Goal: Task Accomplishment & Management: Use online tool/utility

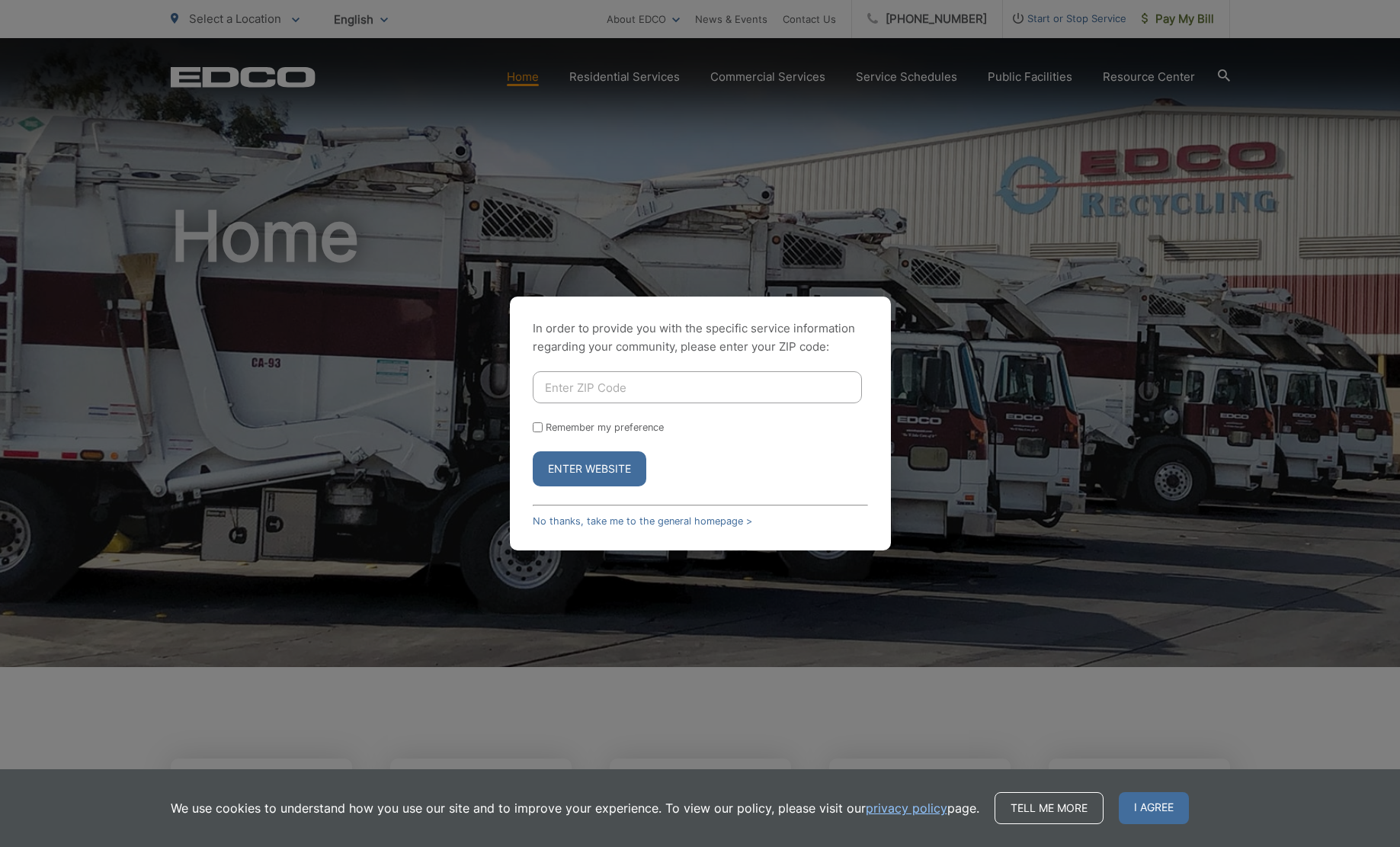
click at [657, 390] on input "Enter ZIP Code" at bounding box center [697, 388] width 329 height 32
type input "92078"
click at [535, 426] on input "Remember my preference" at bounding box center [538, 428] width 10 height 10
checkbox input "true"
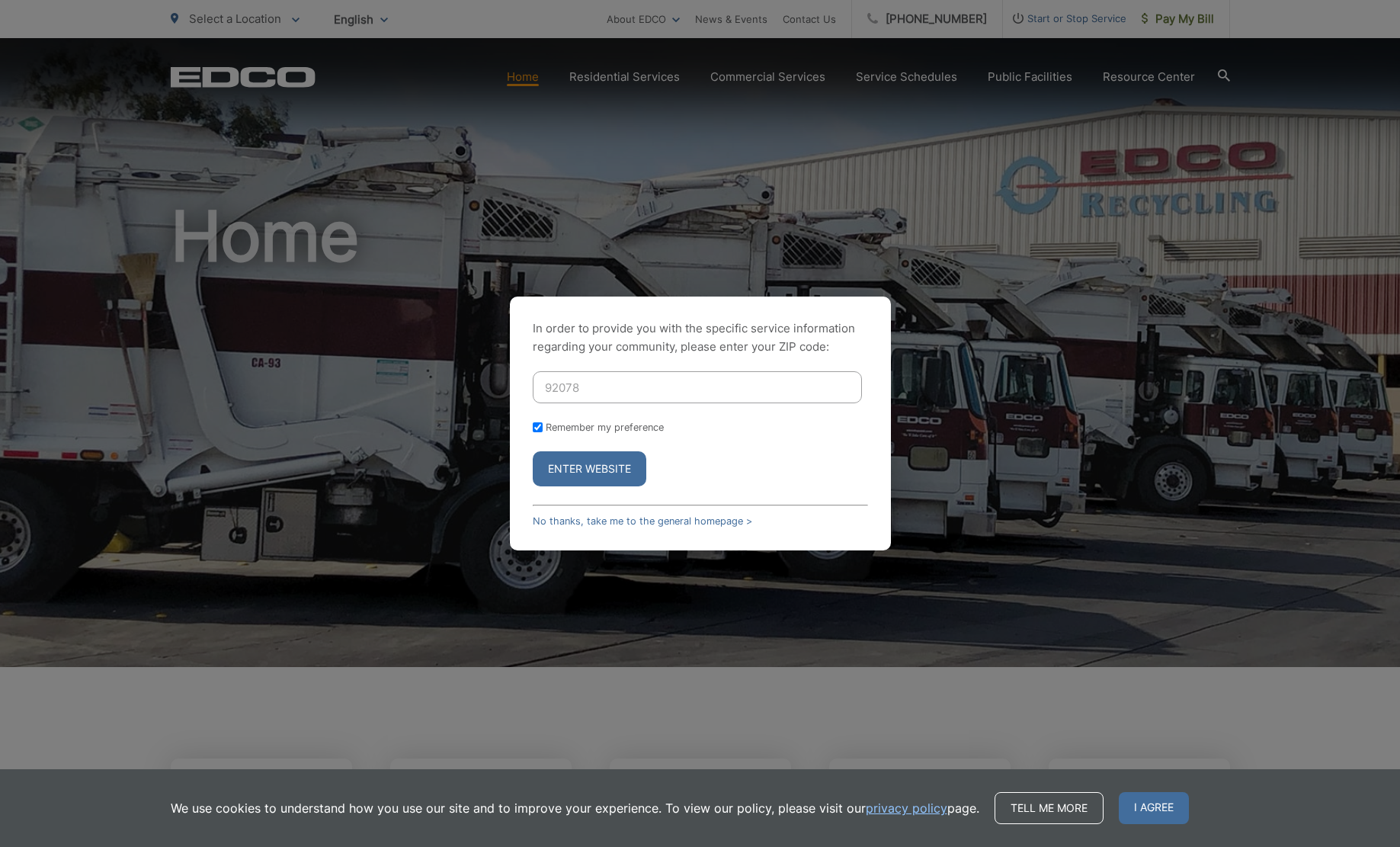
click at [586, 470] on button "Enter Website" at bounding box center [589, 469] width 114 height 35
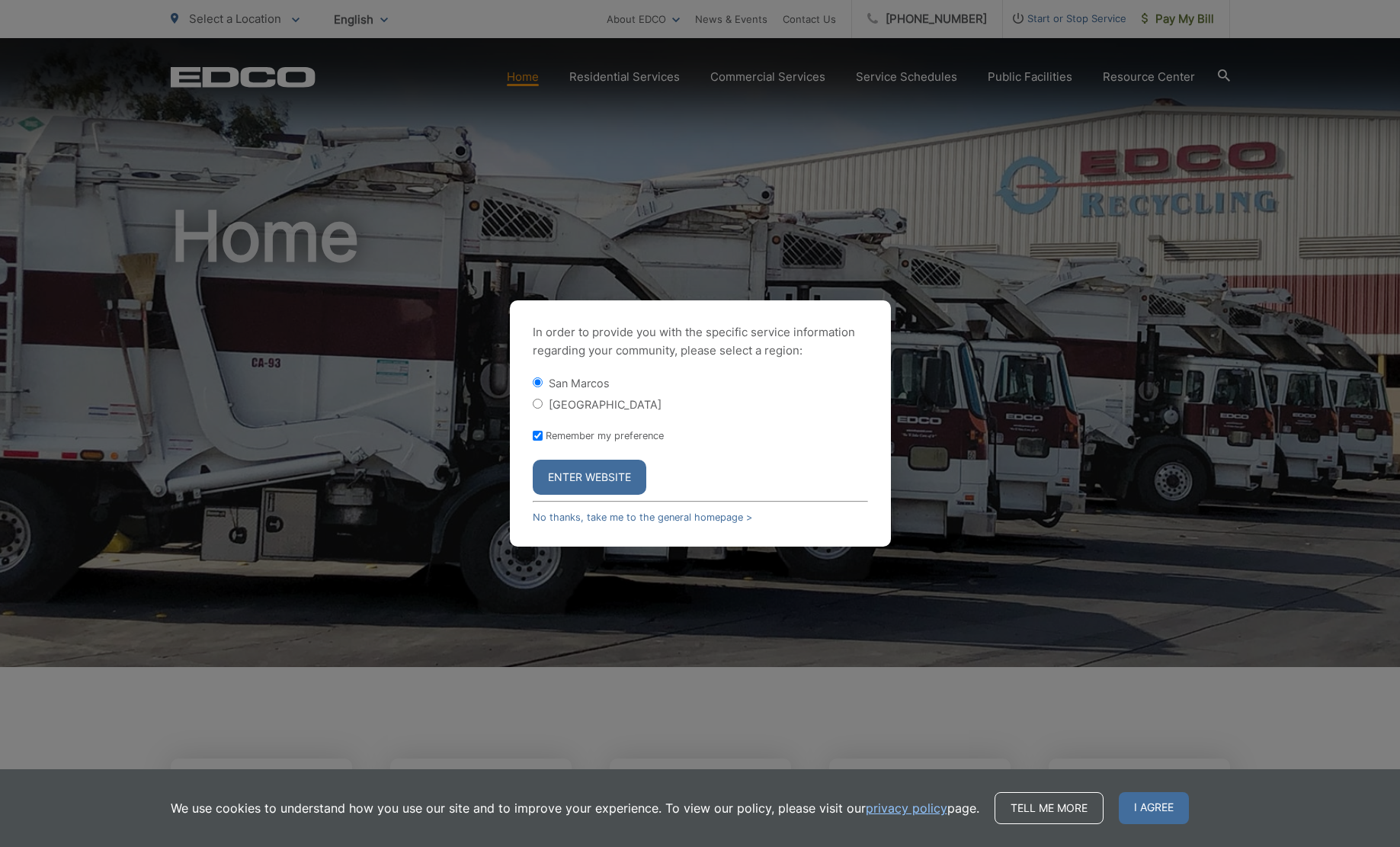
click at [586, 477] on button "Enter Website" at bounding box center [589, 478] width 114 height 35
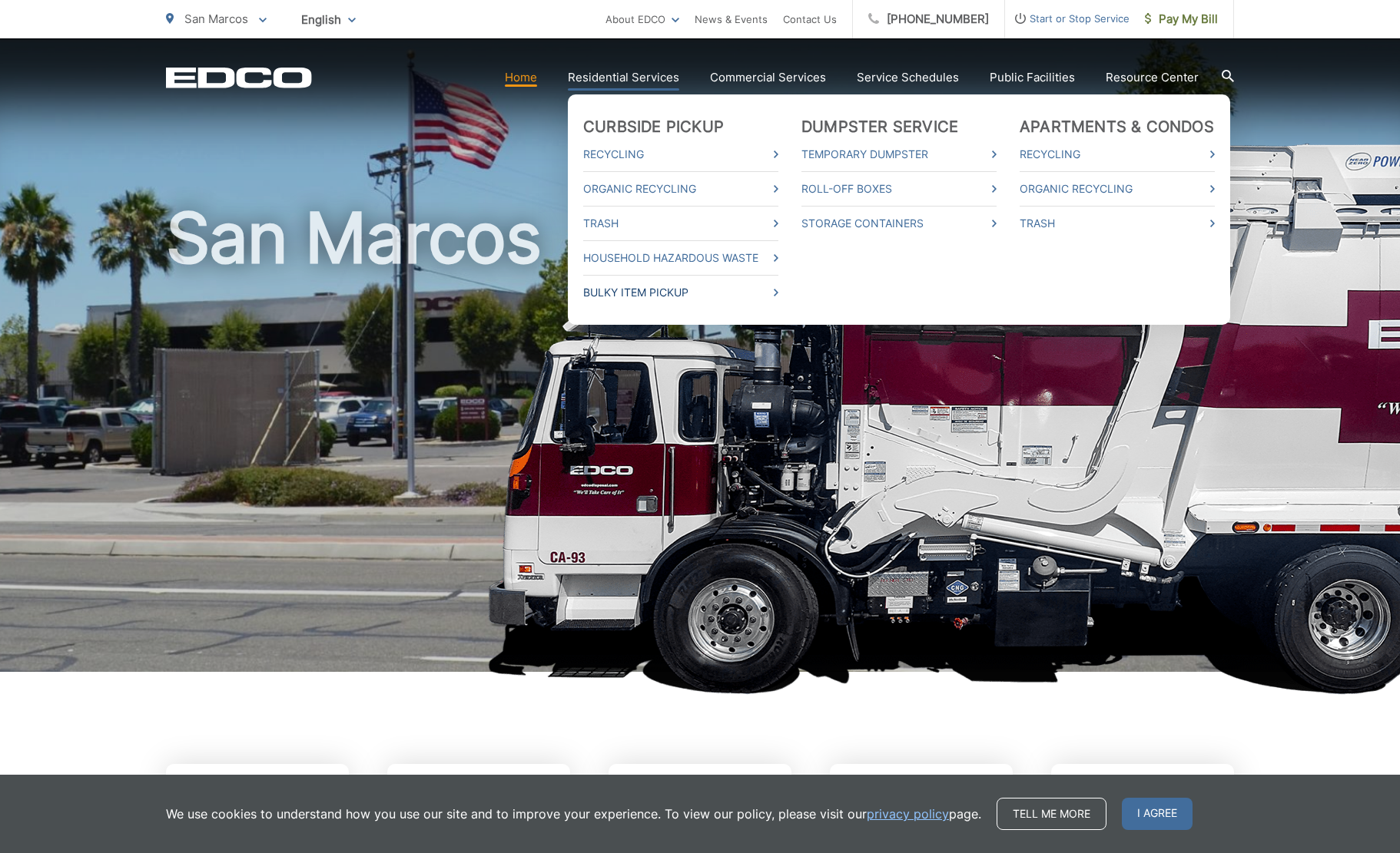
click at [681, 292] on link "Bulky Item Pickup" at bounding box center [681, 293] width 195 height 19
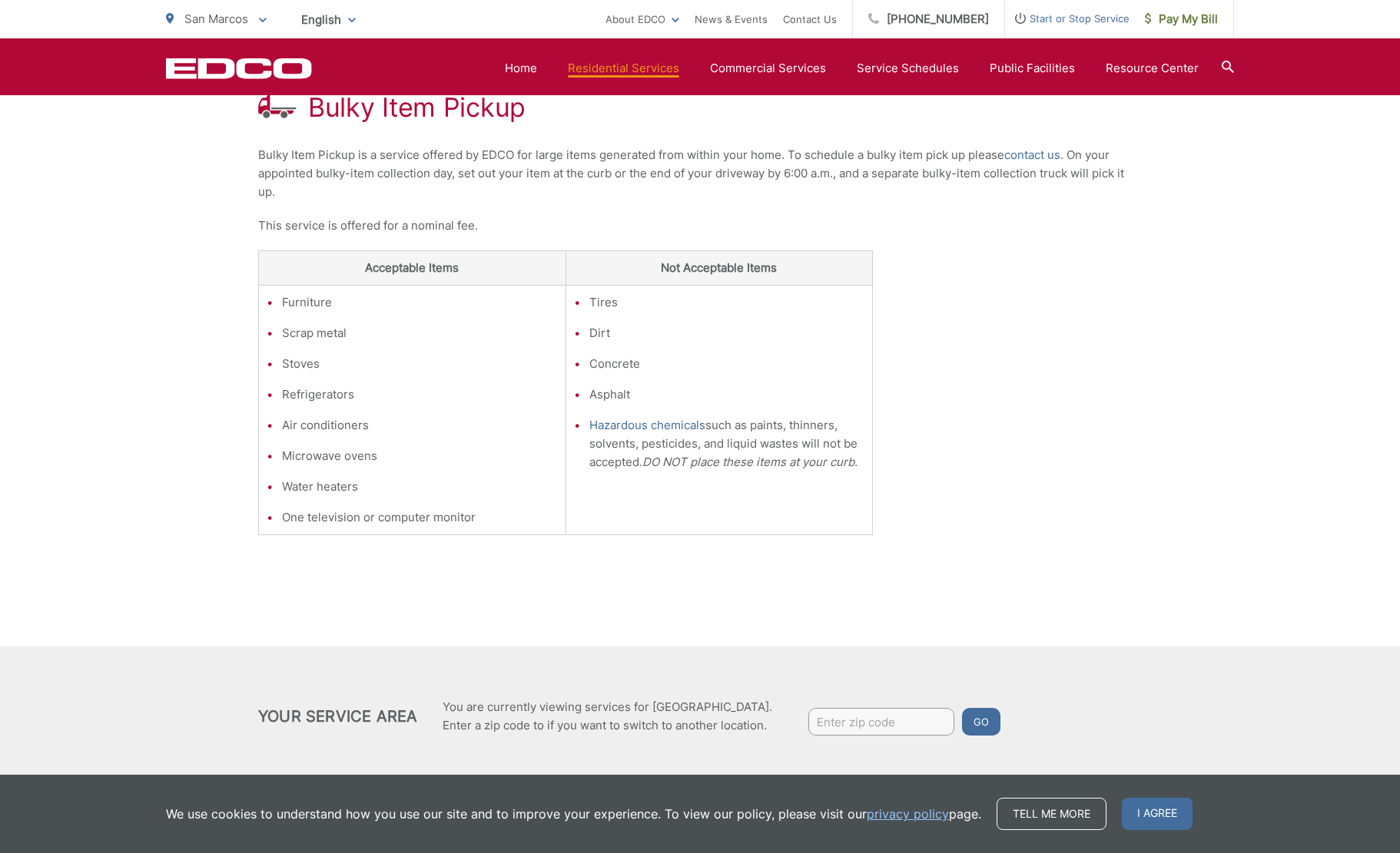
scroll to position [154, 0]
